Goal: Information Seeking & Learning: Compare options

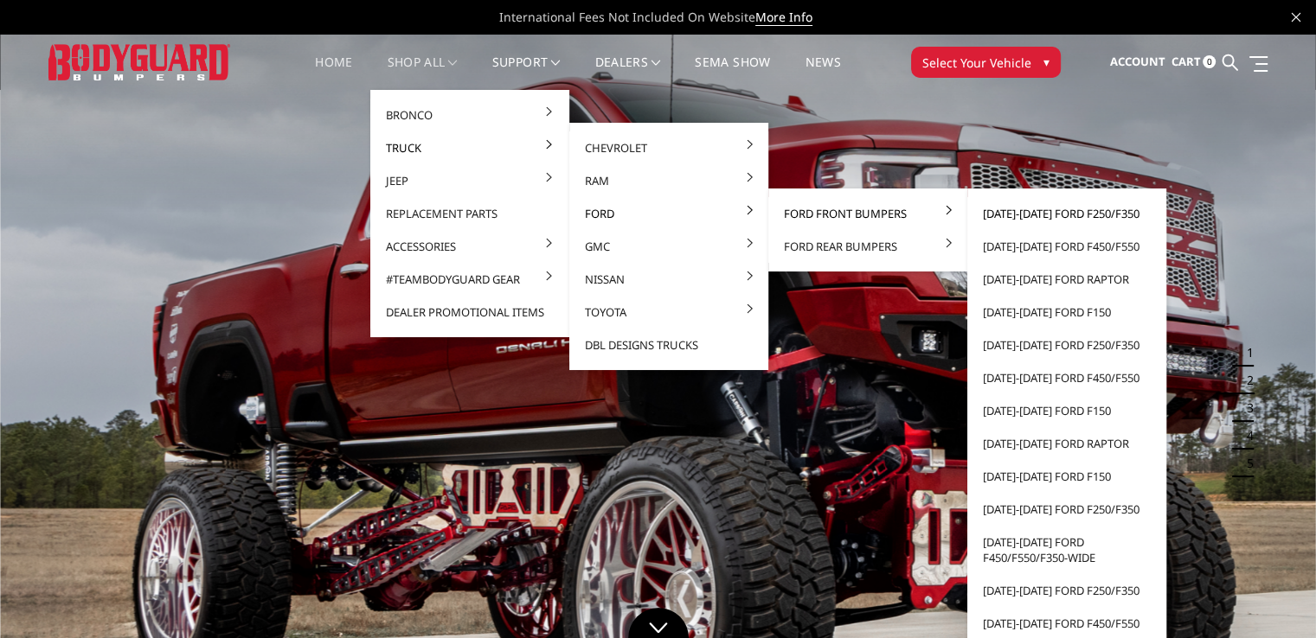
click at [1016, 211] on link "[DATE]-[DATE] Ford F250/F350" at bounding box center [1066, 213] width 185 height 33
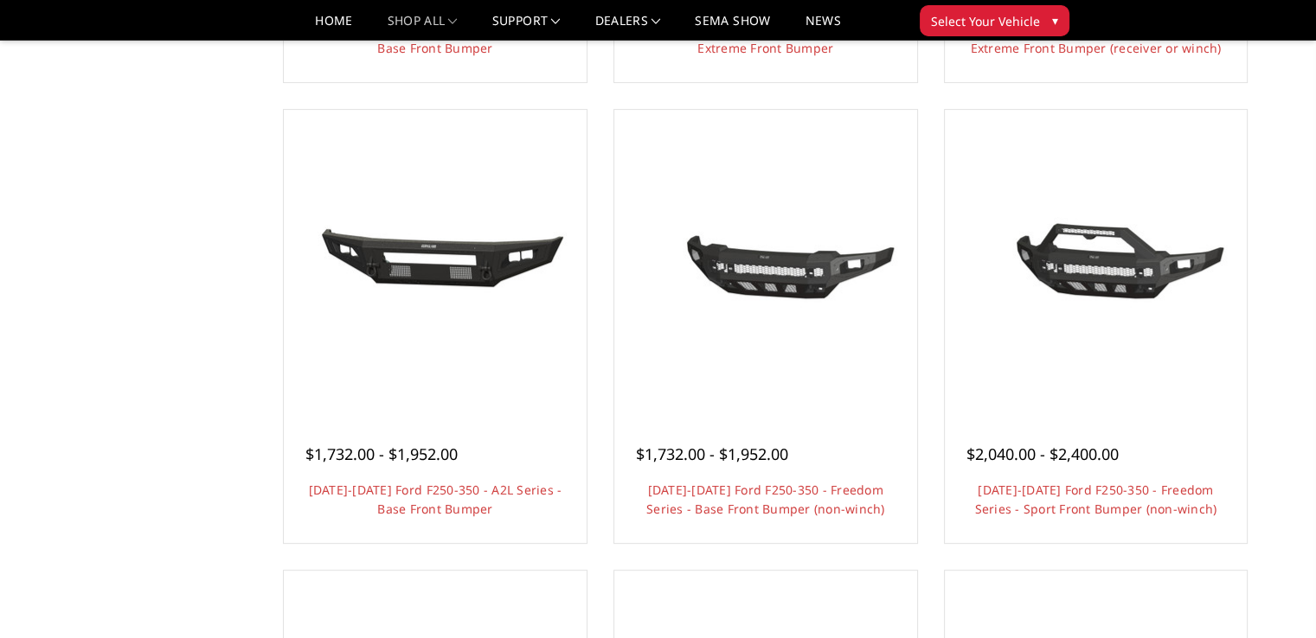
scroll to position [692, 0]
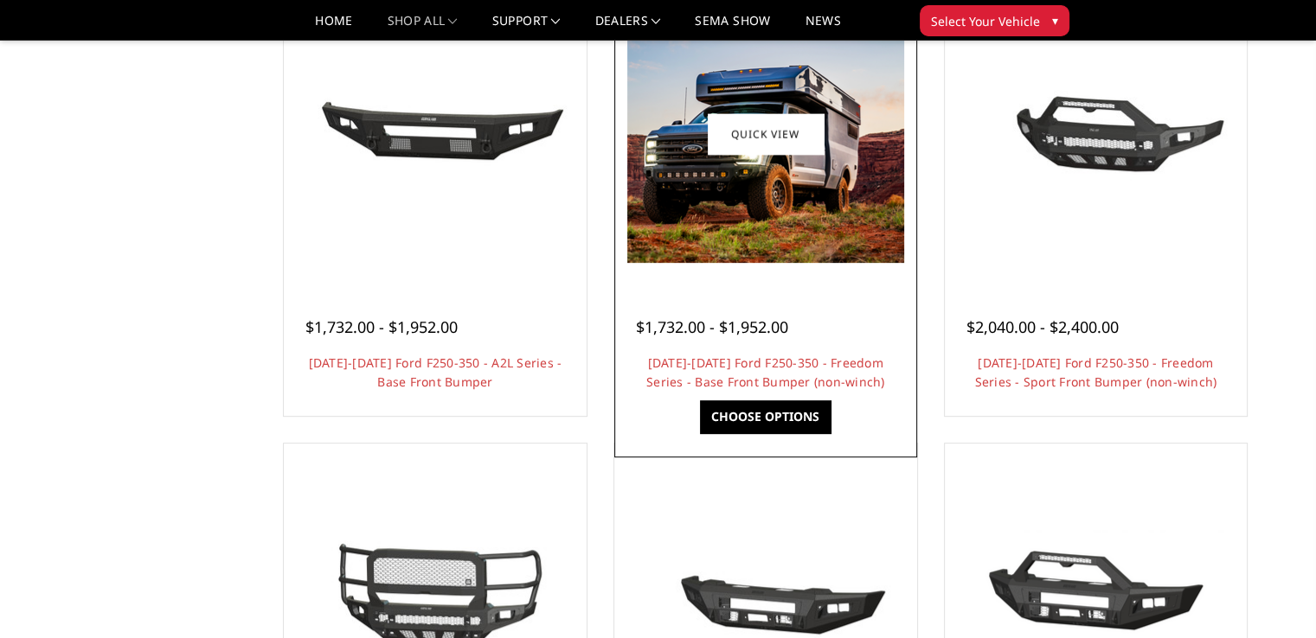
click at [810, 212] on img at bounding box center [765, 133] width 277 height 259
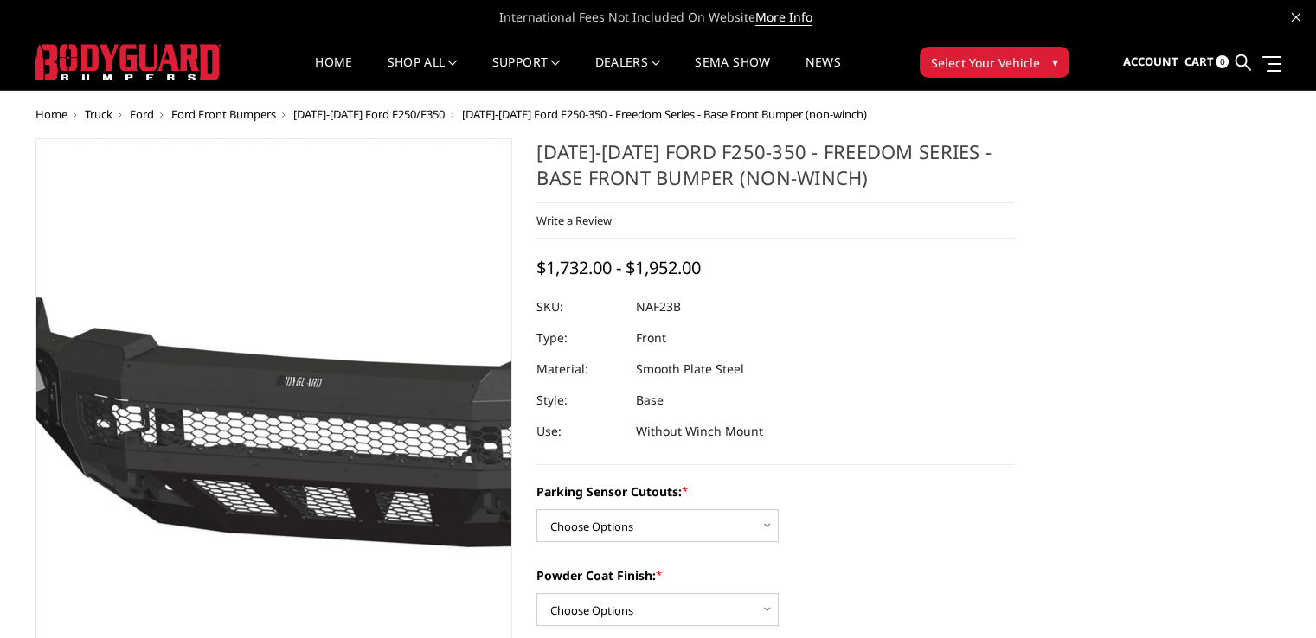
click at [247, 455] on img at bounding box center [308, 399] width 1107 height 518
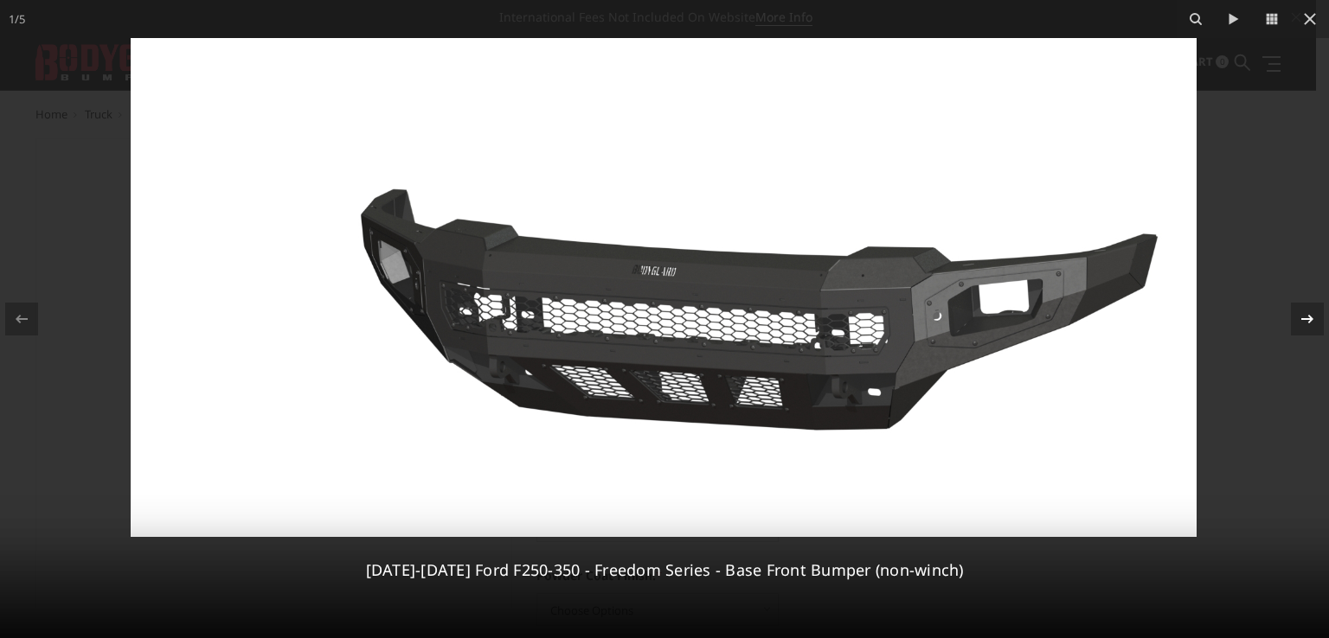
click at [1315, 309] on icon at bounding box center [1307, 319] width 21 height 21
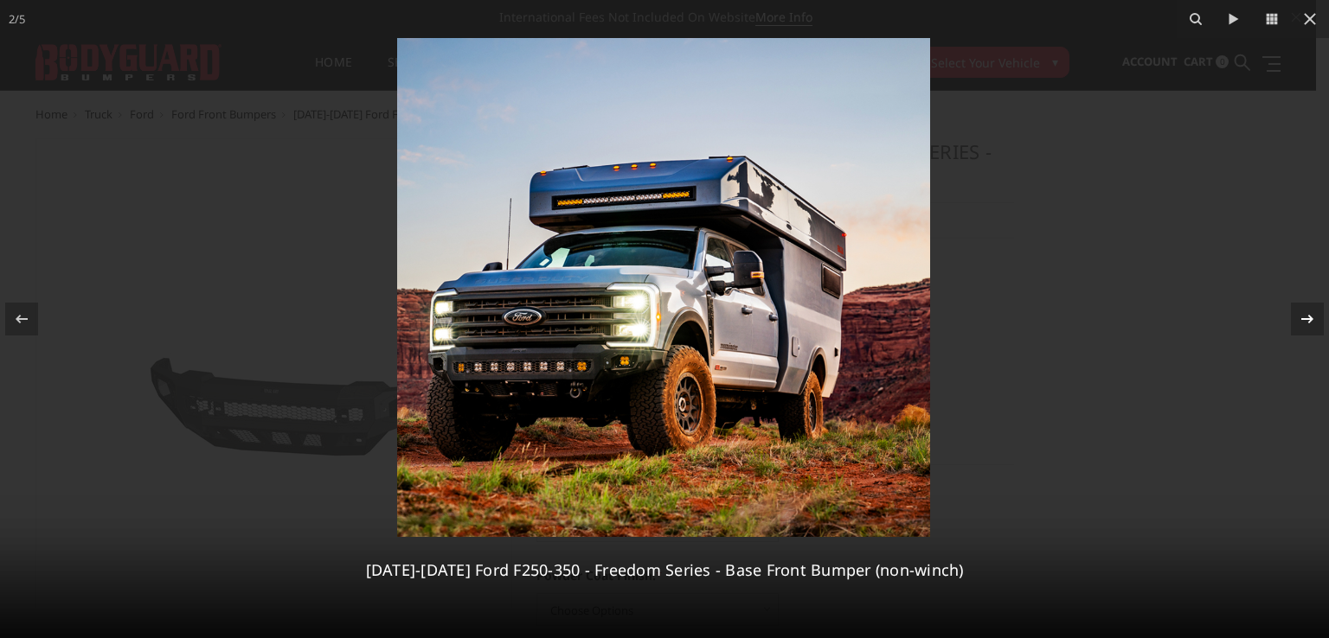
click at [1313, 312] on icon at bounding box center [1307, 319] width 21 height 21
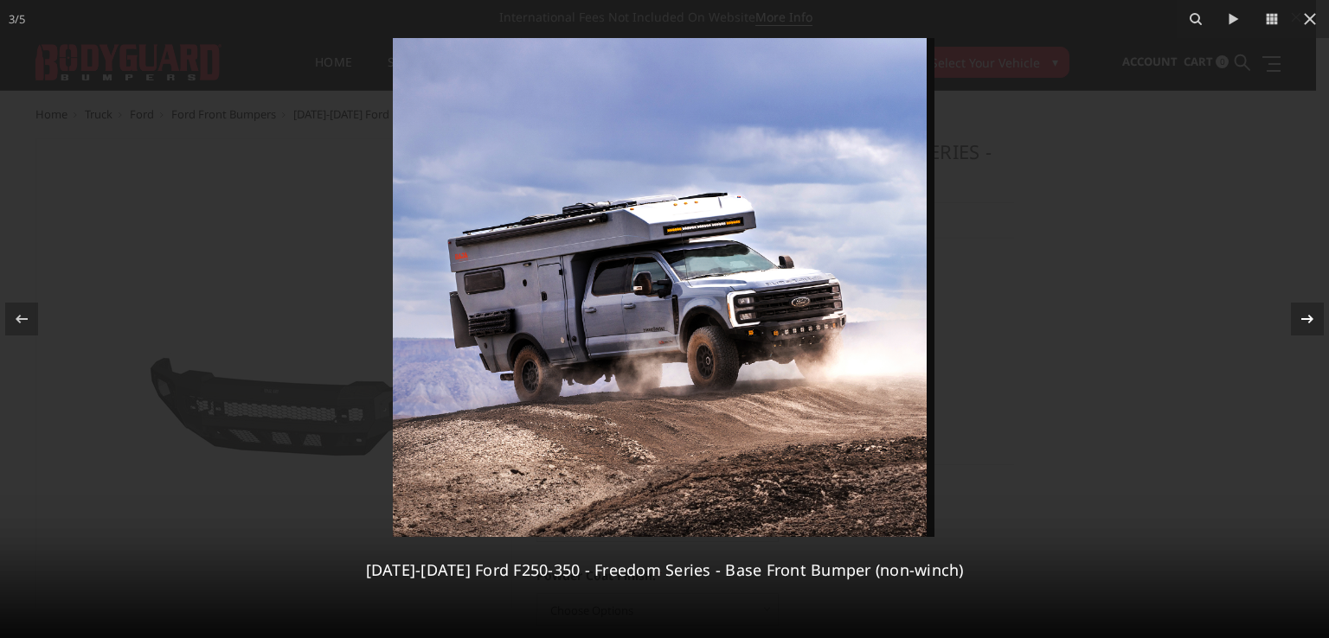
click at [1313, 312] on icon at bounding box center [1307, 319] width 21 height 21
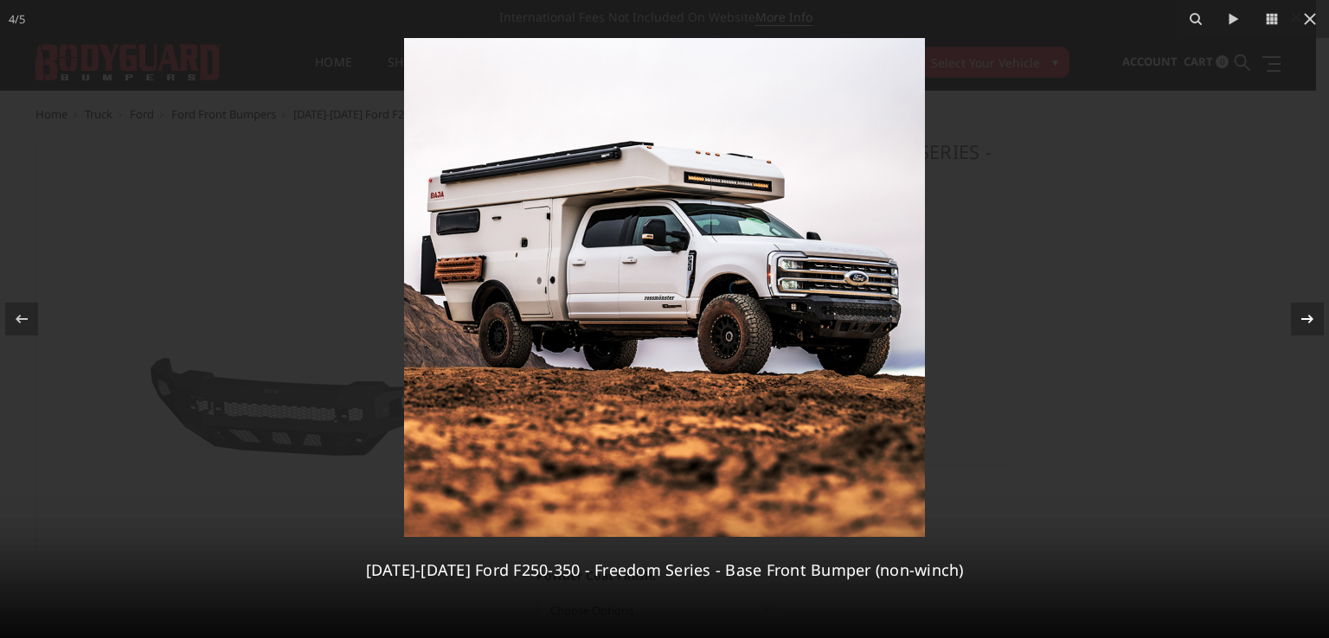
click at [1313, 312] on icon at bounding box center [1307, 319] width 21 height 21
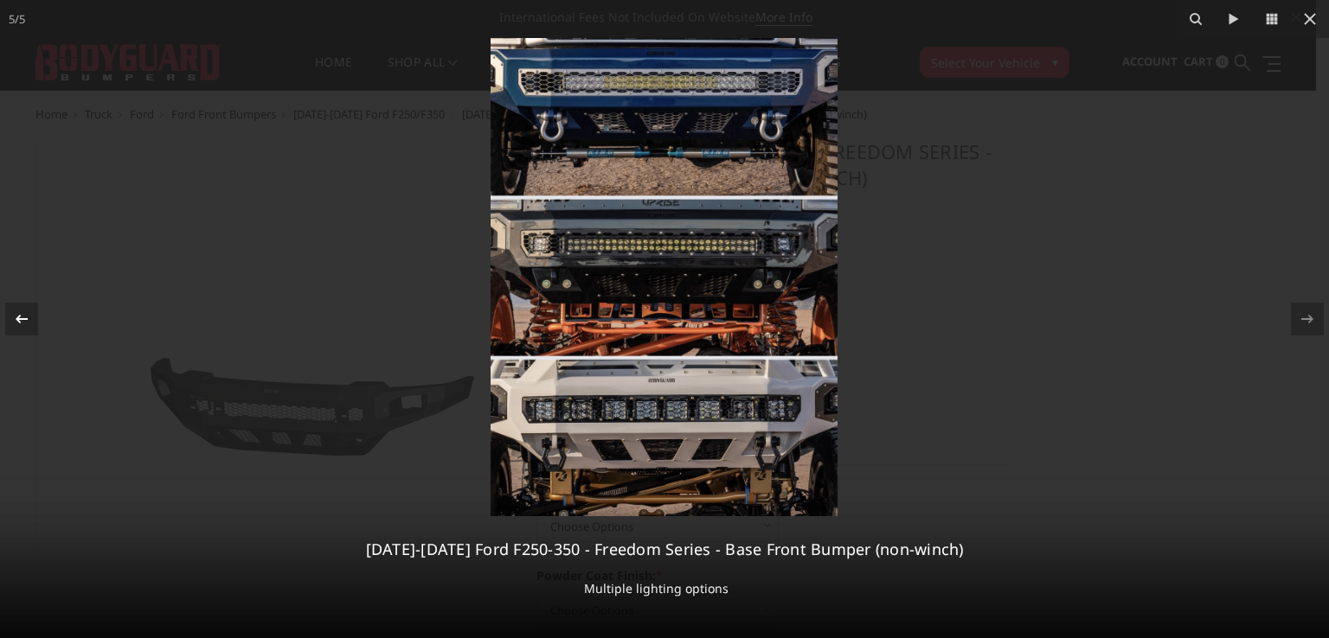
click at [11, 316] on icon at bounding box center [21, 319] width 21 height 21
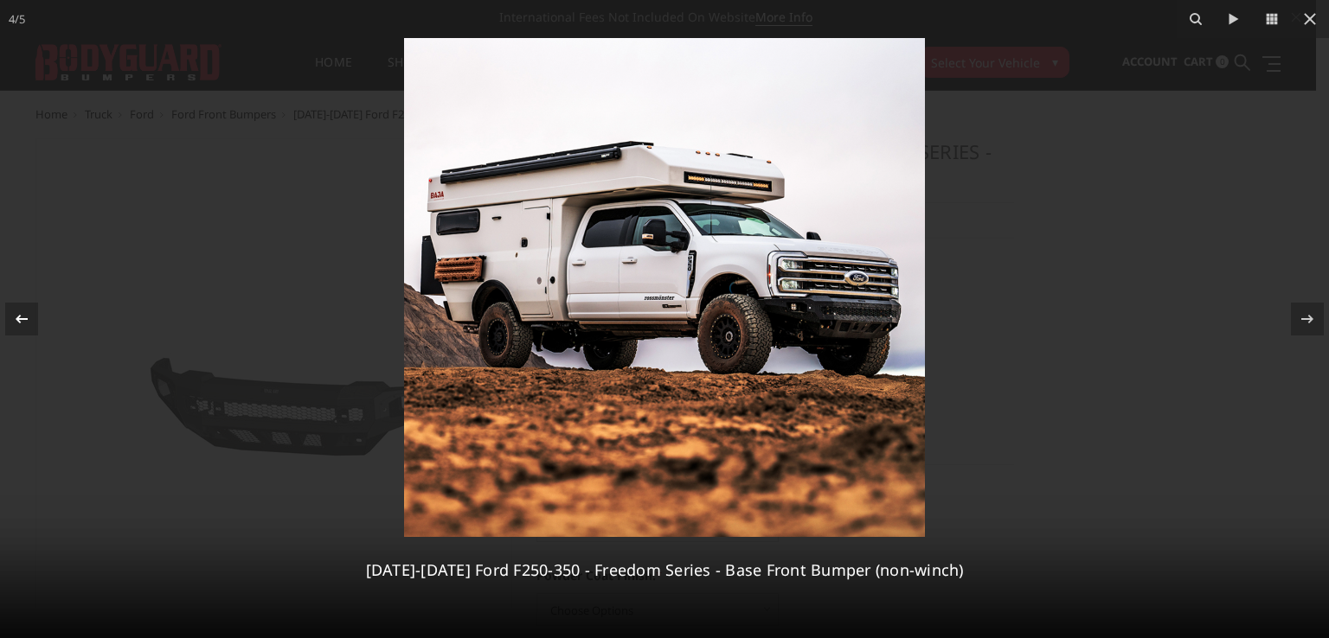
click at [26, 315] on icon at bounding box center [21, 319] width 21 height 21
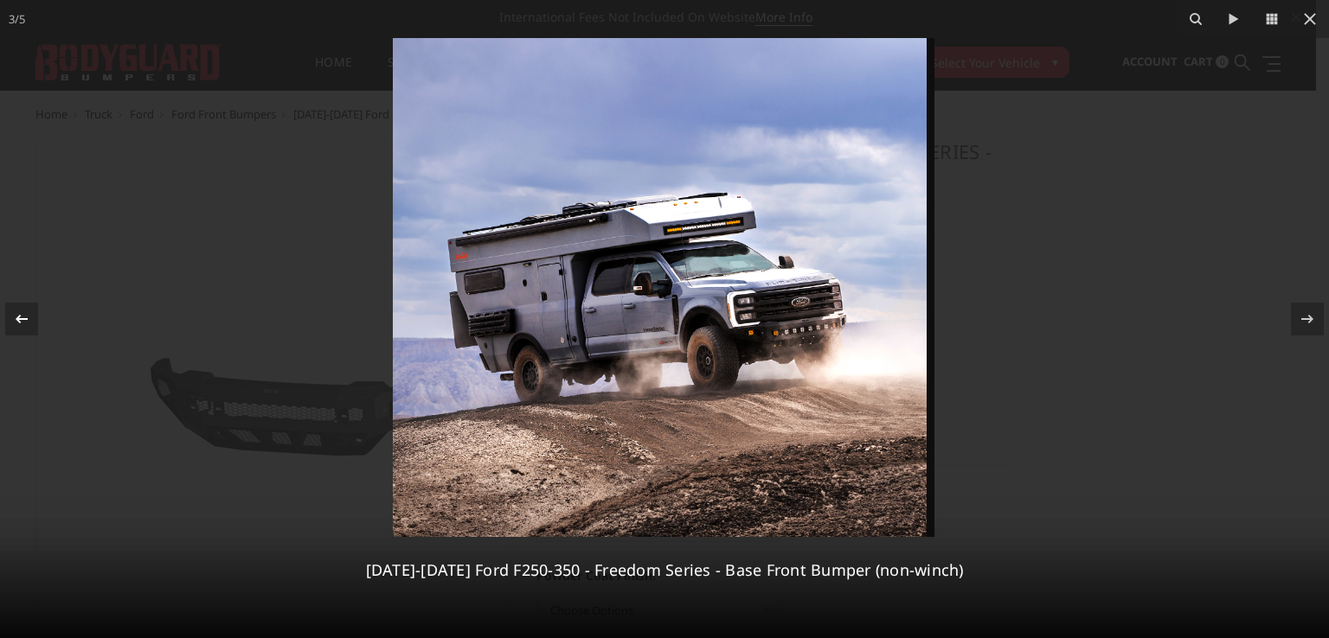
click at [22, 315] on icon at bounding box center [21, 319] width 21 height 21
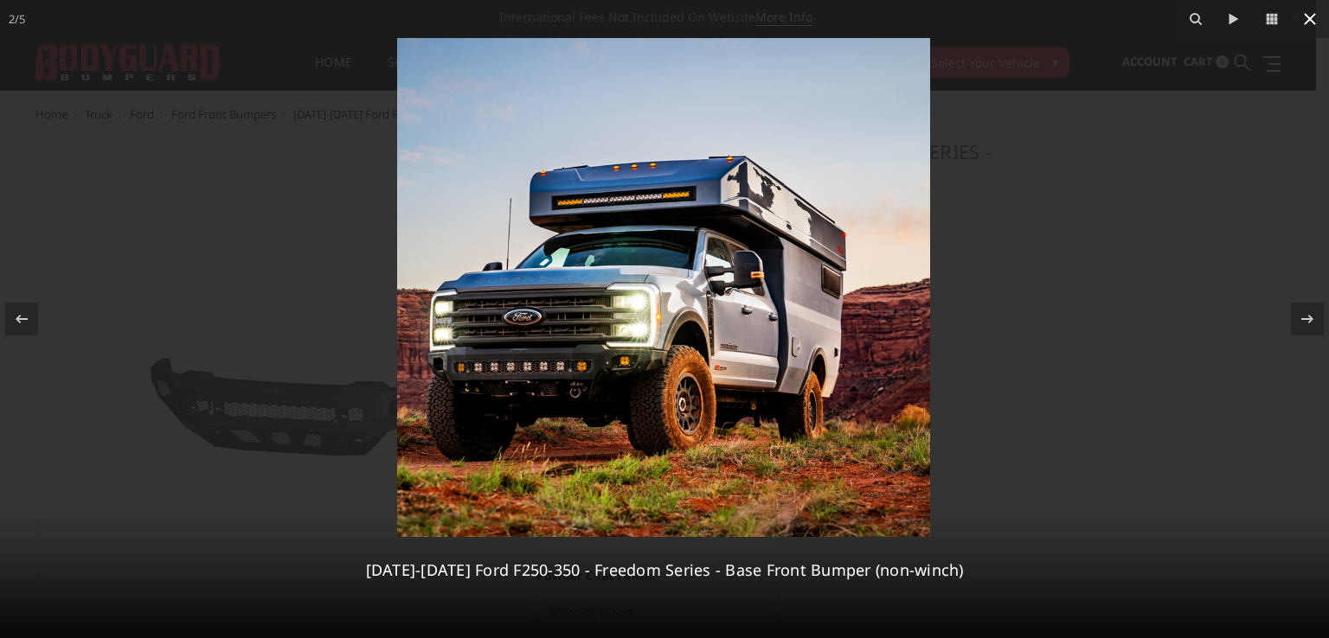
click at [1312, 16] on icon at bounding box center [1310, 19] width 12 height 12
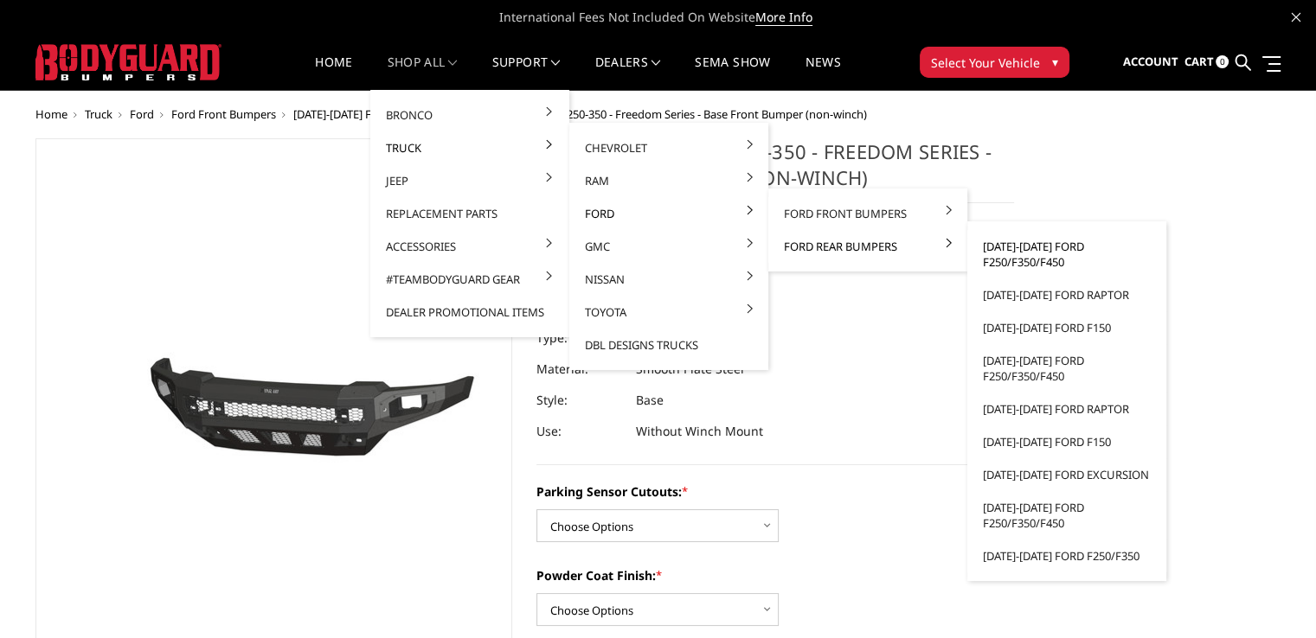
click at [1032, 254] on link "[DATE]-[DATE] Ford F250/F350/F450" at bounding box center [1066, 254] width 185 height 48
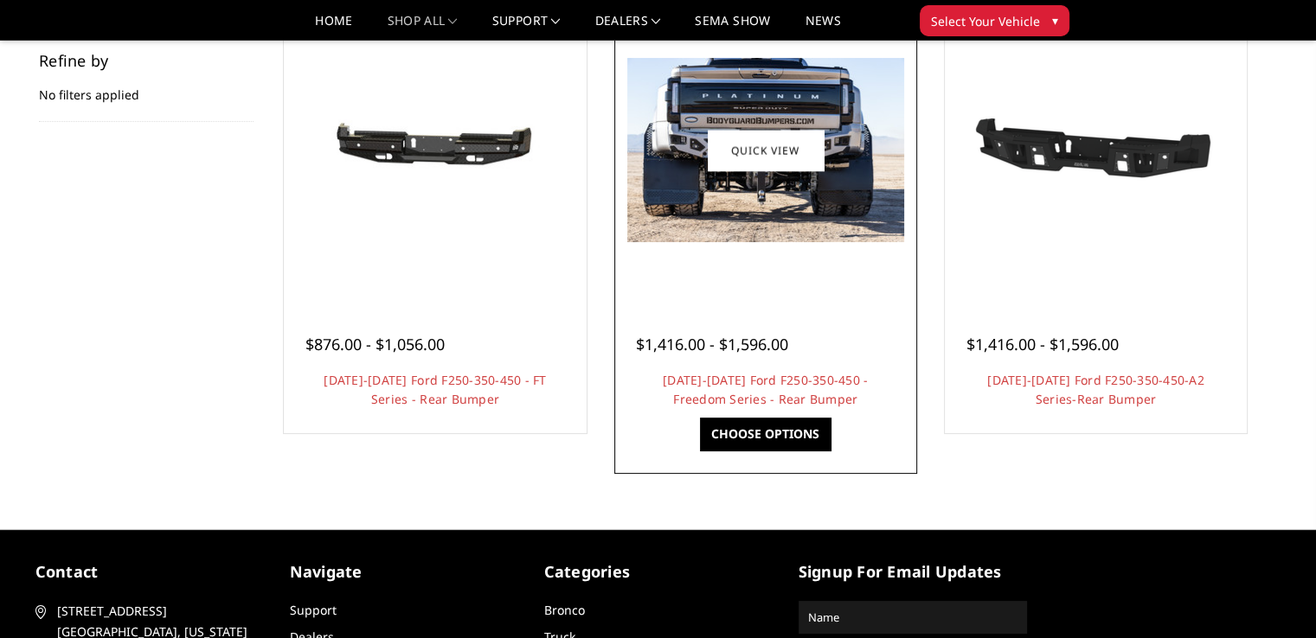
scroll to position [346, 0]
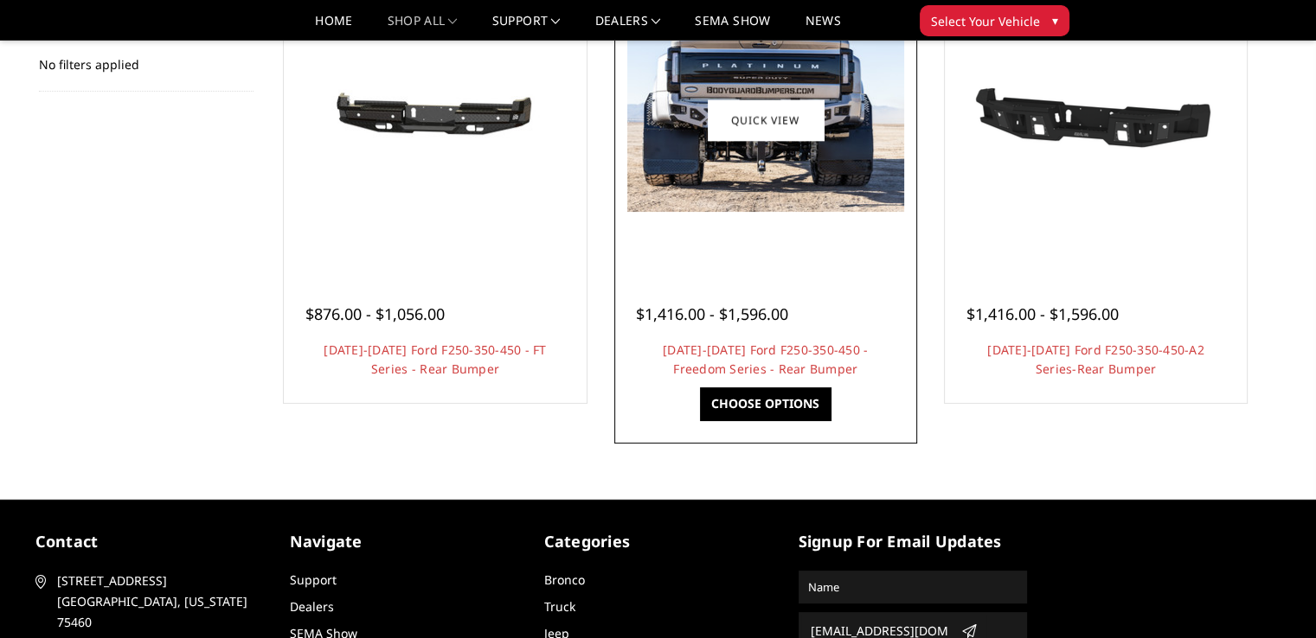
click at [772, 214] on div at bounding box center [766, 120] width 294 height 294
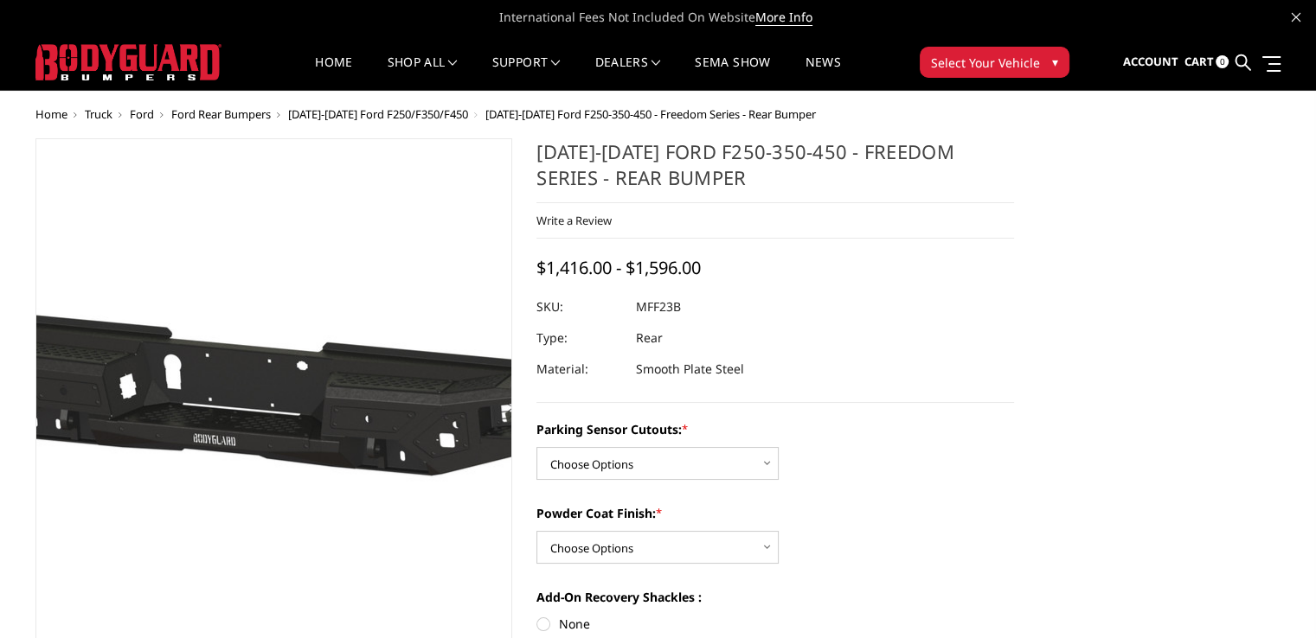
click at [311, 425] on img at bounding box center [225, 398] width 1107 height 527
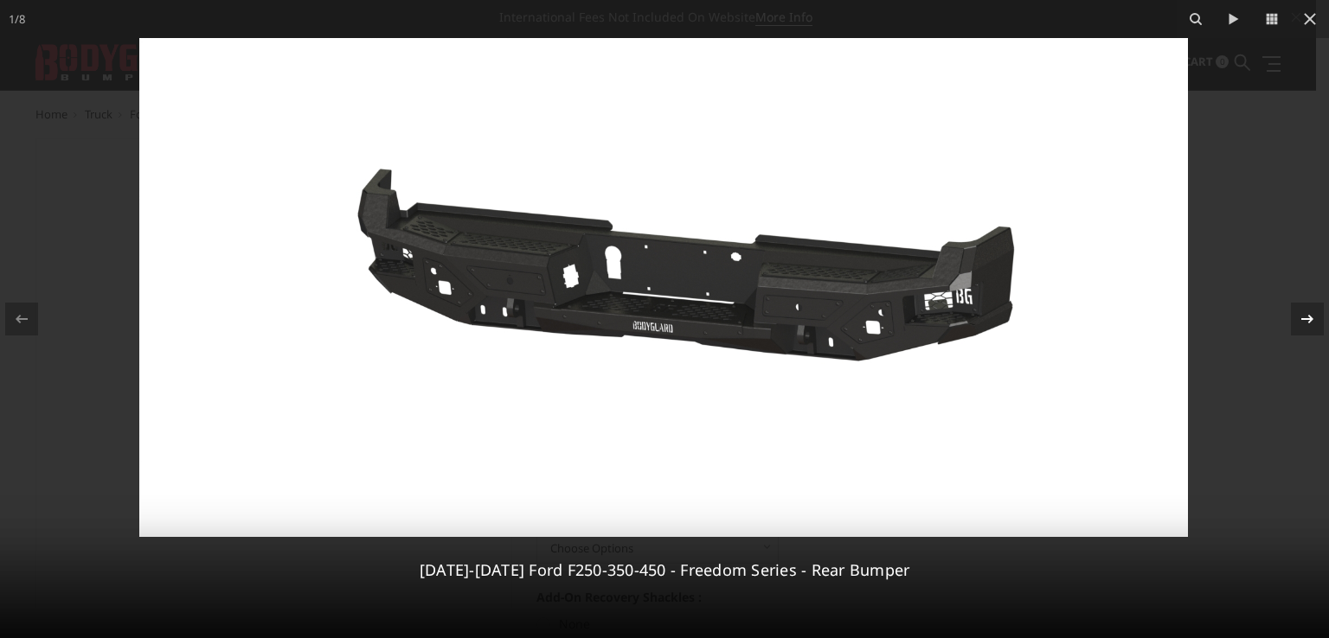
click at [1310, 316] on icon at bounding box center [1307, 319] width 21 height 21
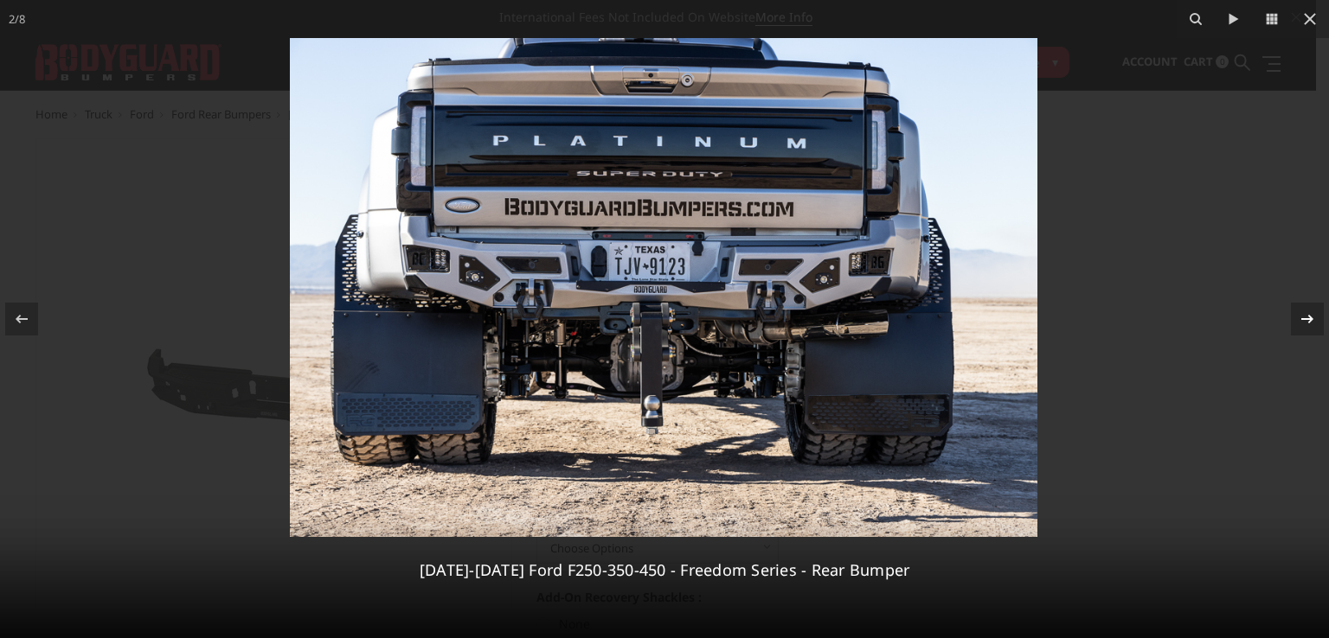
click at [1310, 316] on icon at bounding box center [1307, 319] width 21 height 21
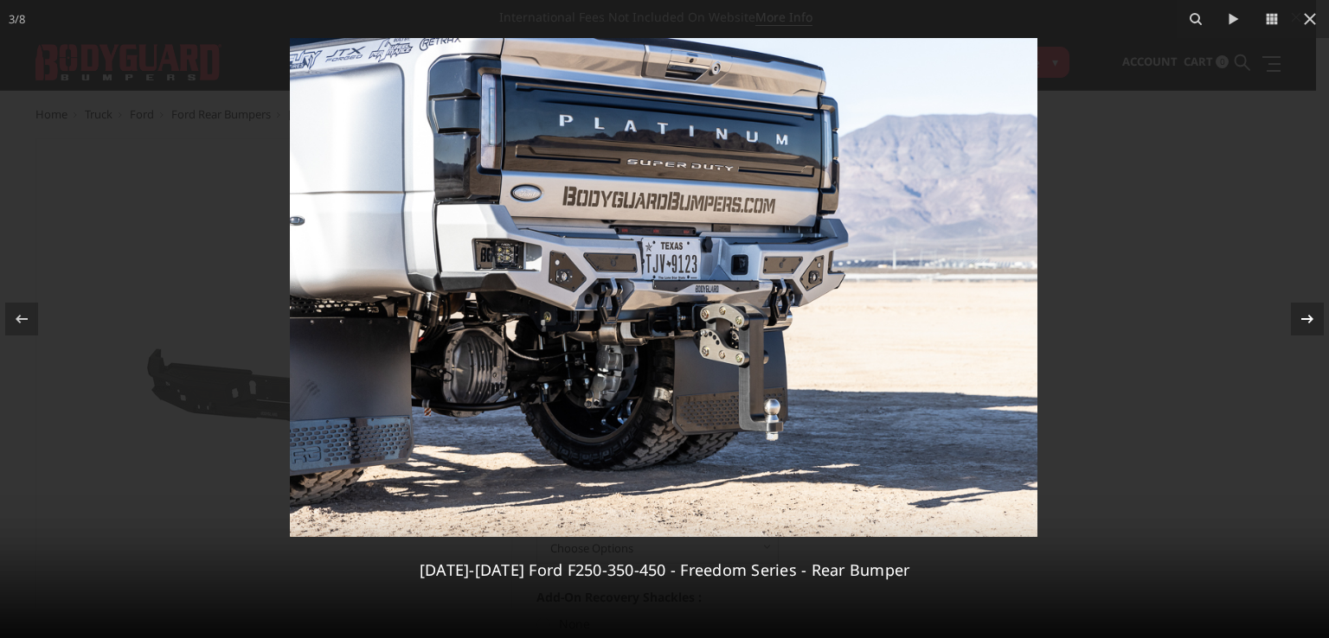
click at [1302, 326] on icon at bounding box center [1307, 319] width 21 height 21
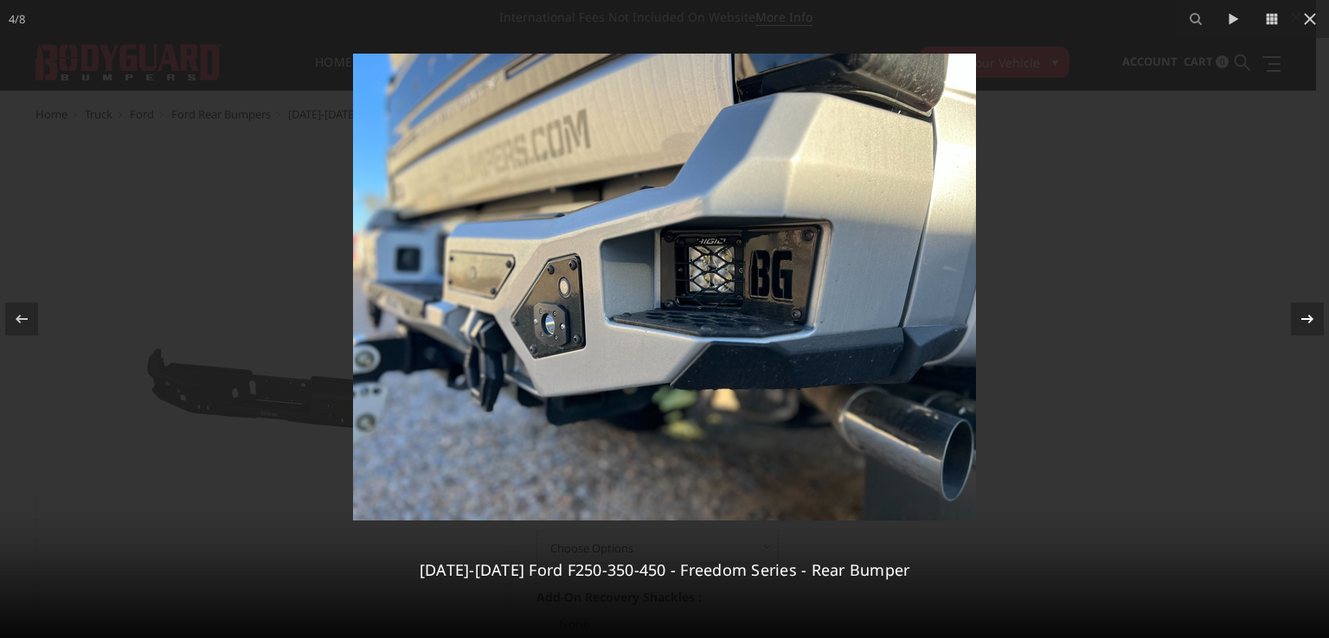
click at [1302, 326] on icon at bounding box center [1307, 319] width 21 height 21
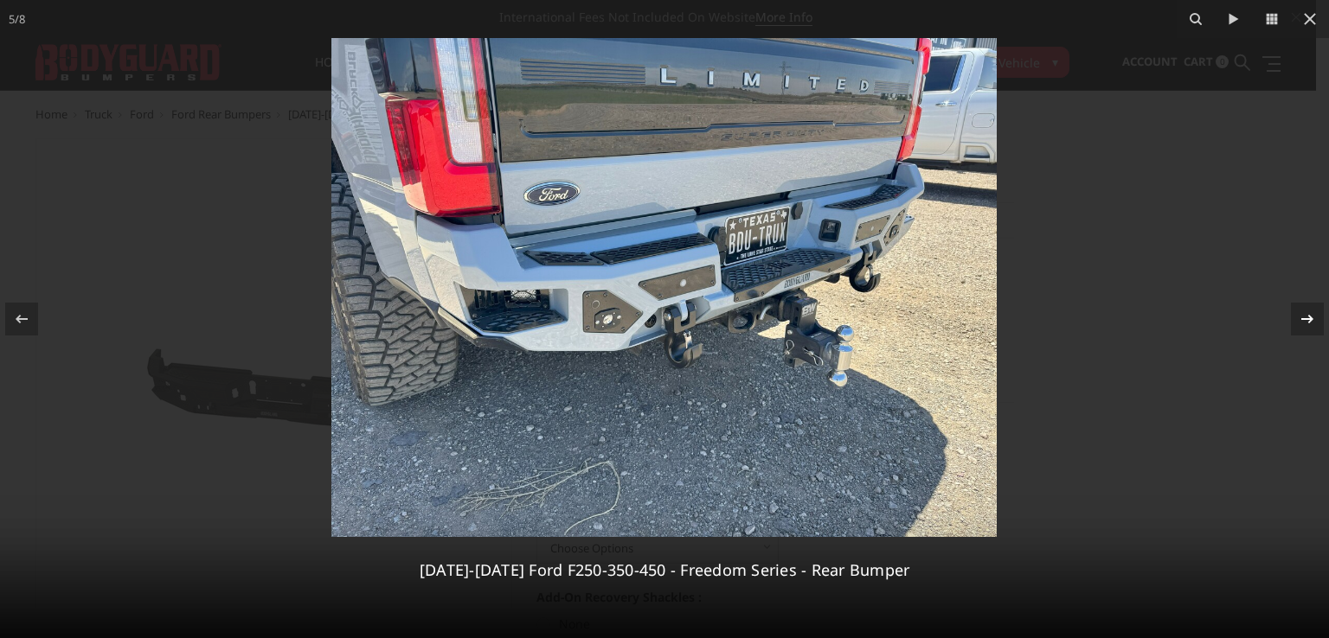
click at [1310, 319] on icon at bounding box center [1307, 319] width 12 height 9
